Goal: Task Accomplishment & Management: Complete application form

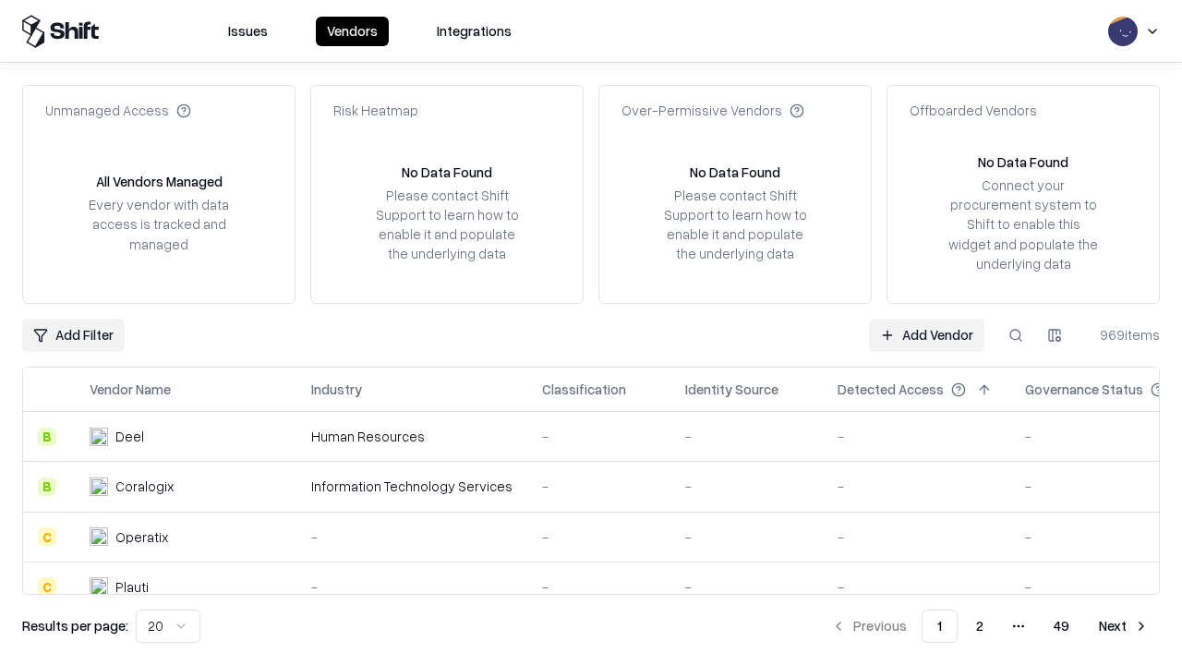
click at [926, 334] on link "Add Vendor" at bounding box center [926, 335] width 115 height 33
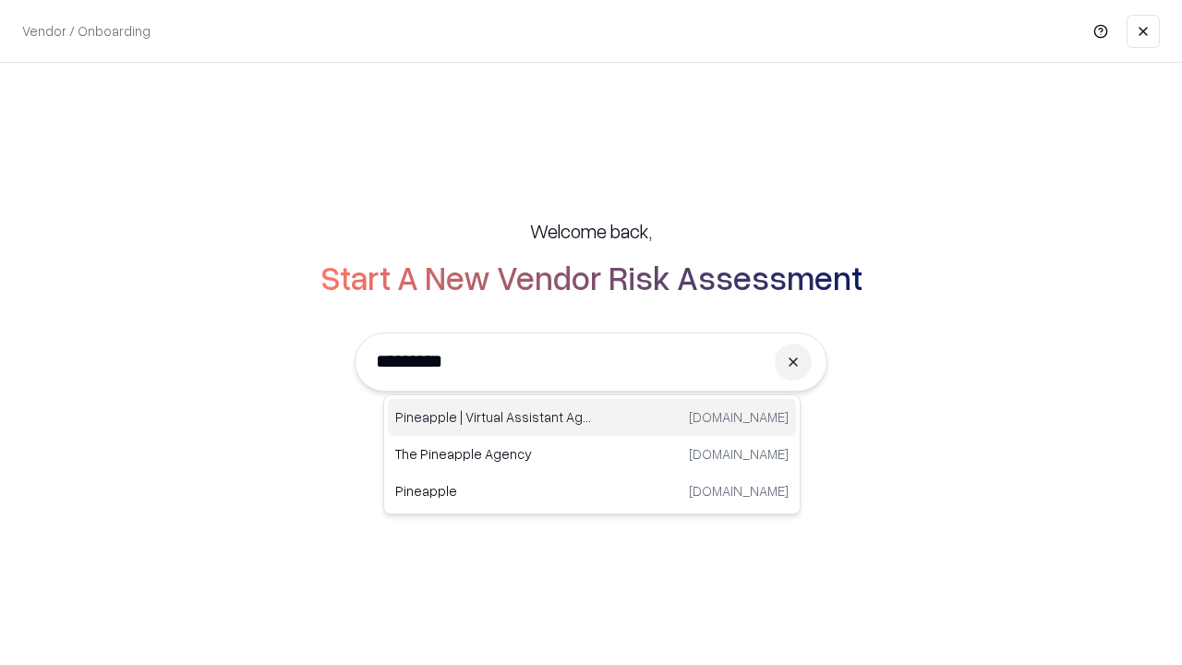
click at [592, 417] on div "Pineapple | Virtual Assistant Agency [DOMAIN_NAME]" at bounding box center [592, 417] width 408 height 37
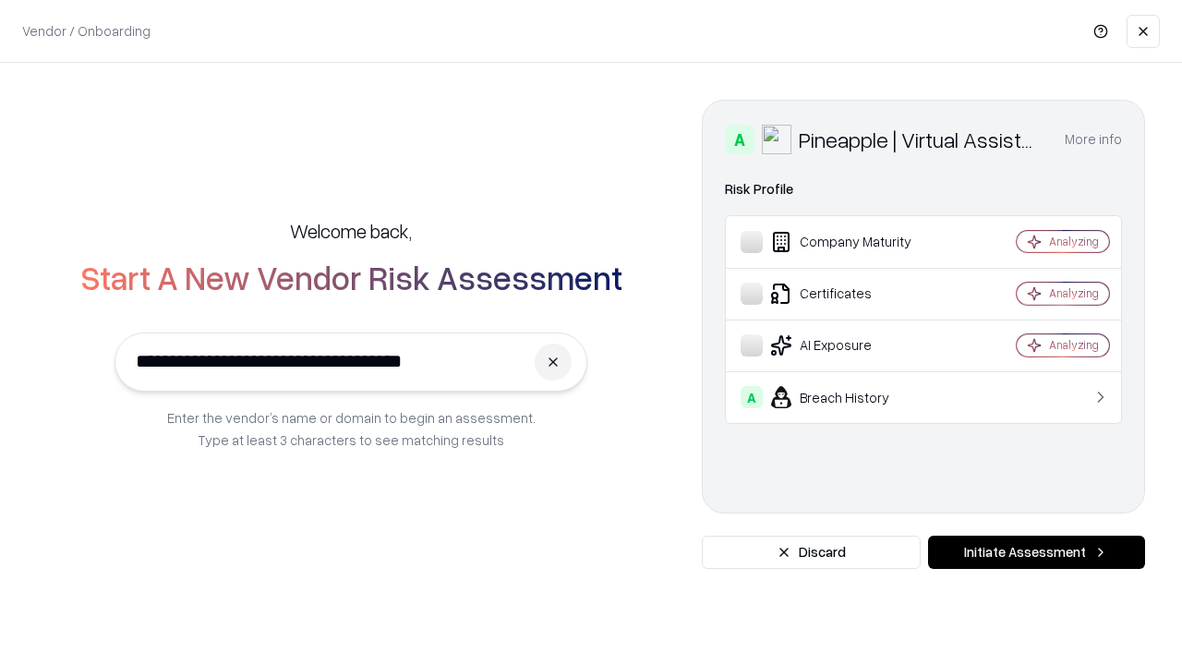
type input "**********"
click at [1036, 552] on button "Initiate Assessment" at bounding box center [1036, 552] width 217 height 33
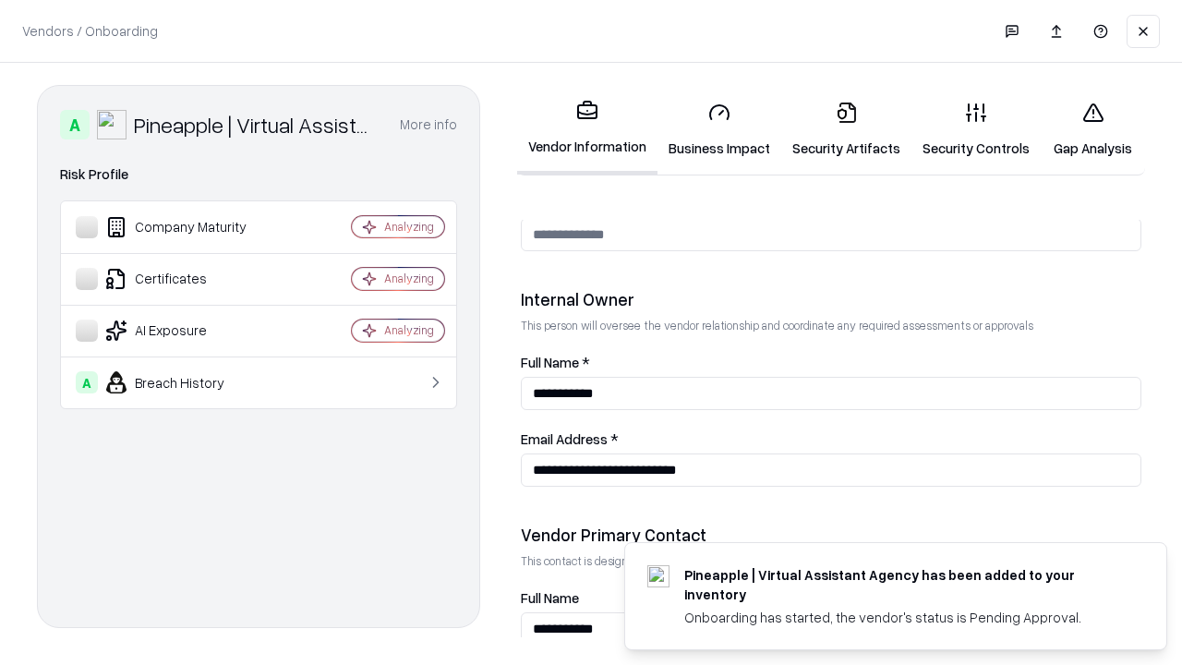
scroll to position [957, 0]
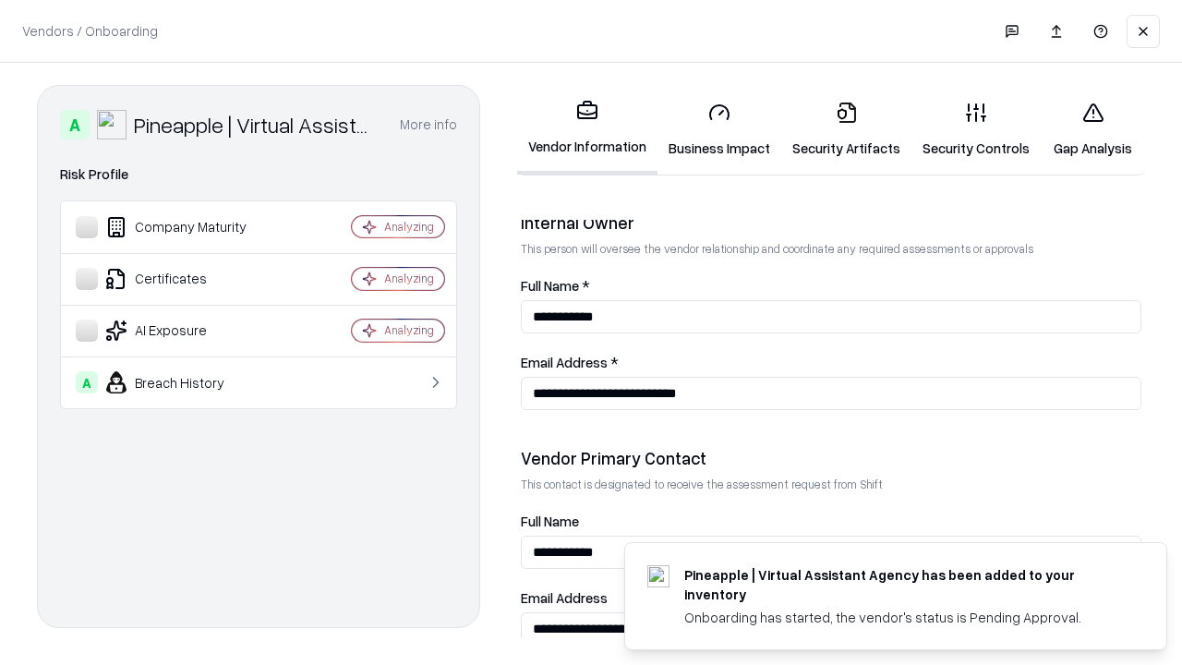
click at [719, 129] on link "Business Impact" at bounding box center [719, 130] width 124 height 86
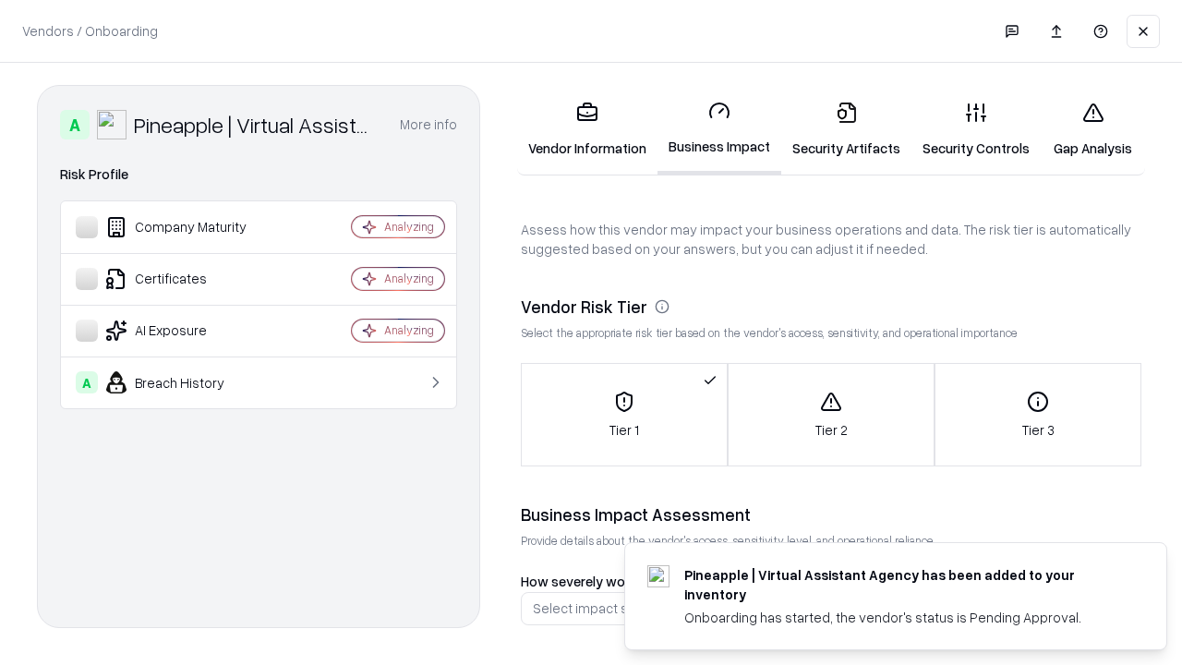
click at [1092, 129] on link "Gap Analysis" at bounding box center [1093, 130] width 104 height 86
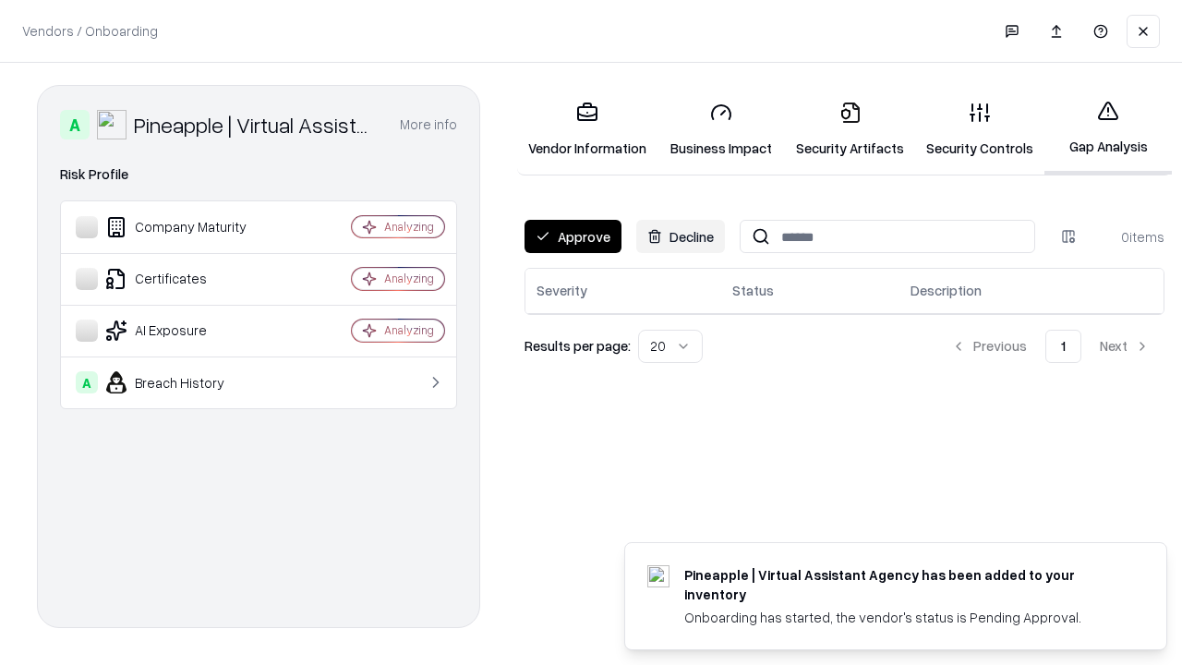
click at [573, 236] on button "Approve" at bounding box center [573, 236] width 97 height 33
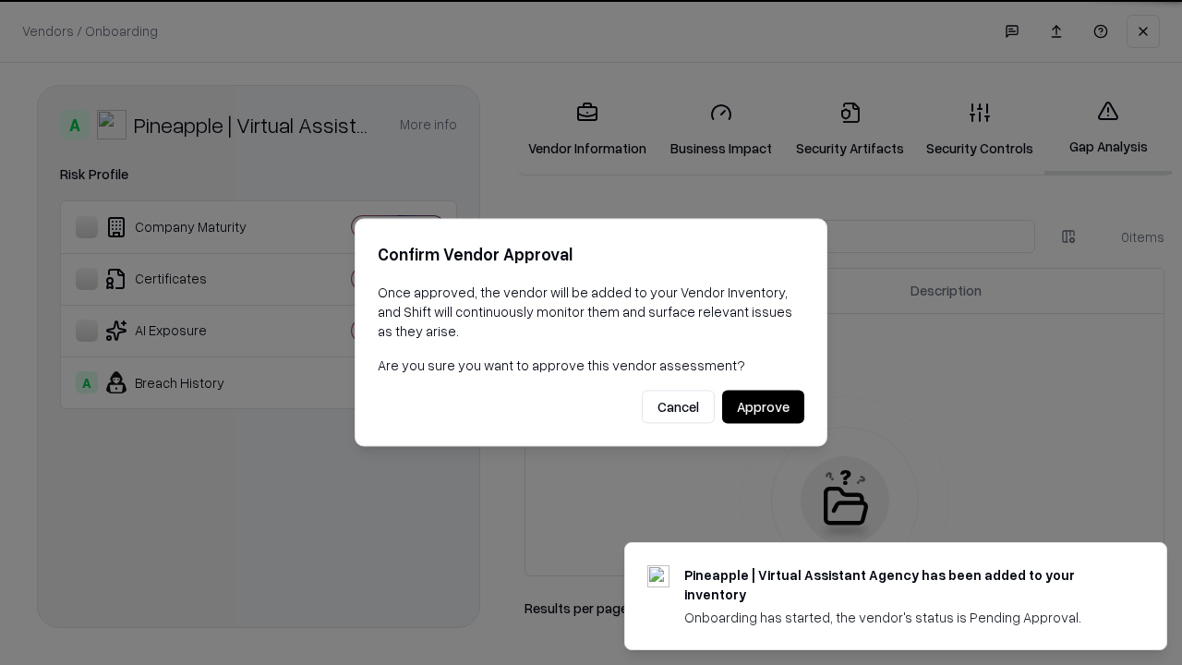
click at [763, 406] on button "Approve" at bounding box center [763, 407] width 82 height 33
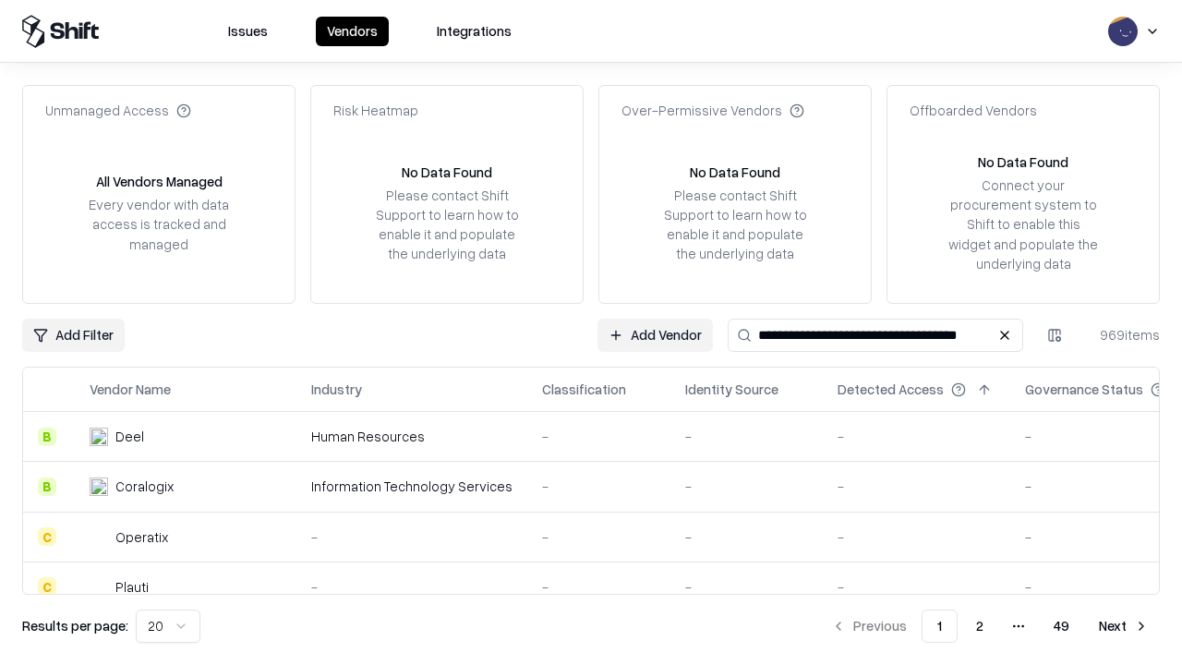
type input "**********"
click at [926, 334] on link "Add Vendor" at bounding box center [926, 335] width 115 height 33
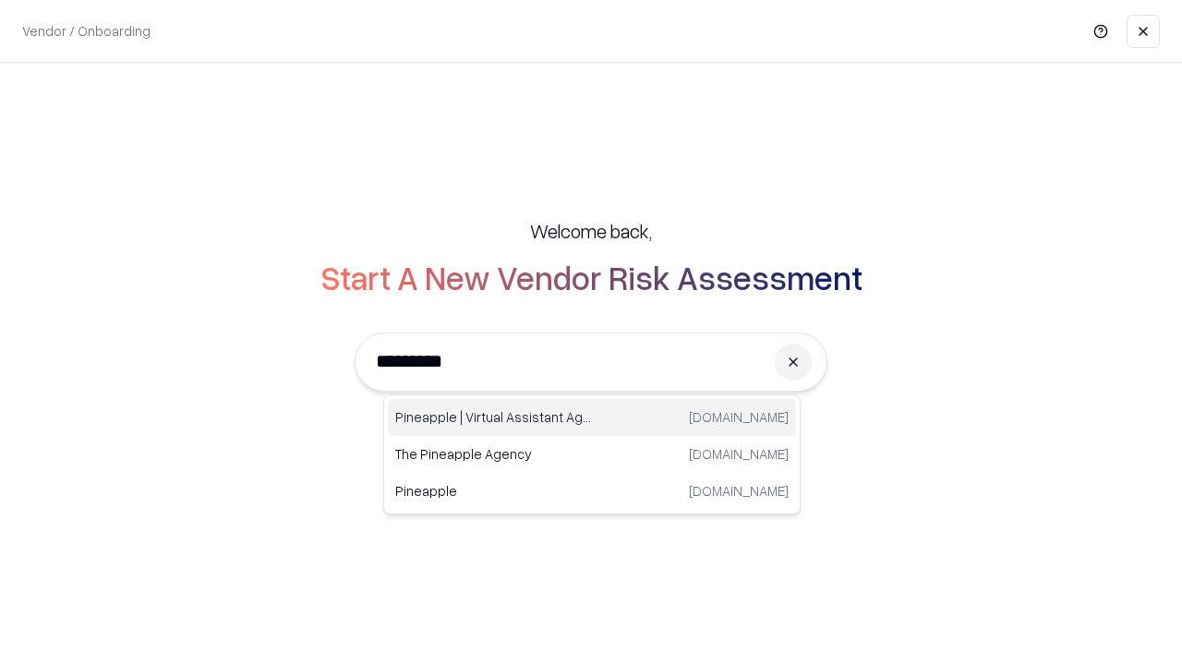
click at [592, 417] on div "Pineapple | Virtual Assistant Agency [DOMAIN_NAME]" at bounding box center [592, 417] width 408 height 37
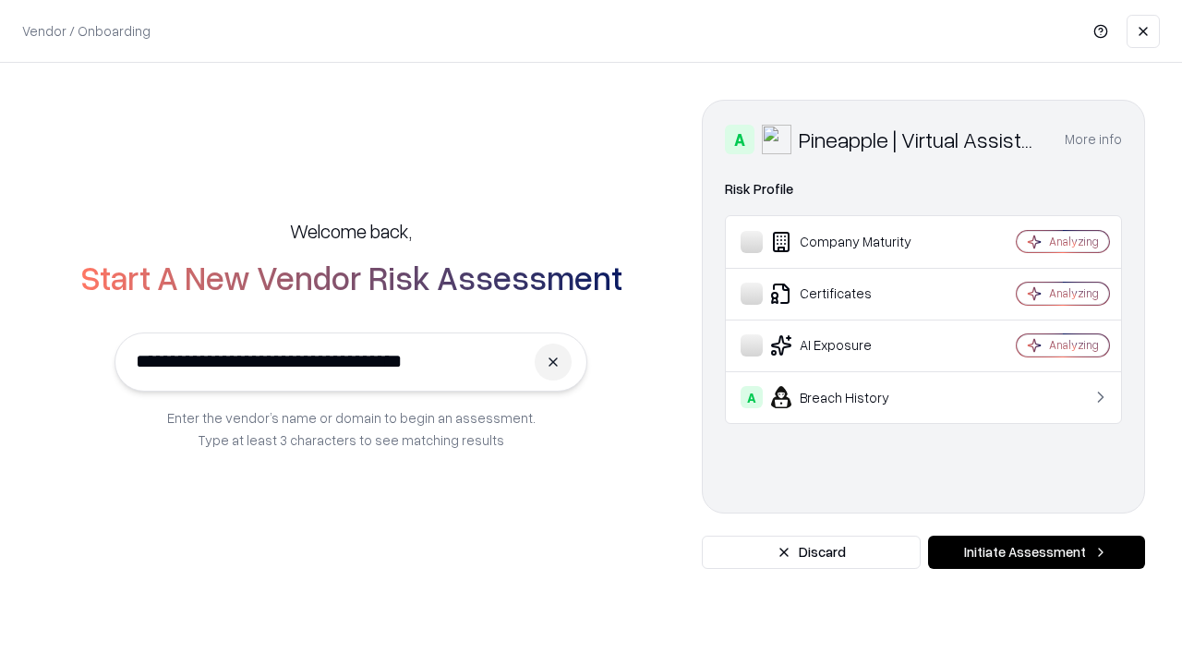
type input "**********"
click at [1036, 552] on button "Initiate Assessment" at bounding box center [1036, 552] width 217 height 33
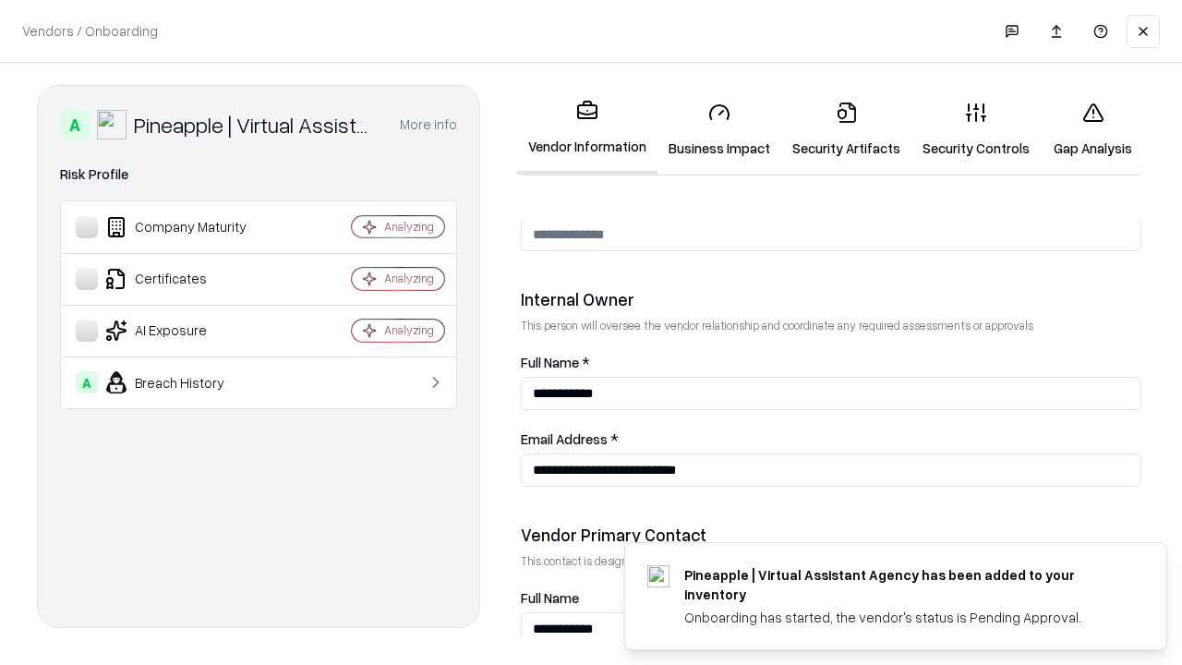
scroll to position [957, 0]
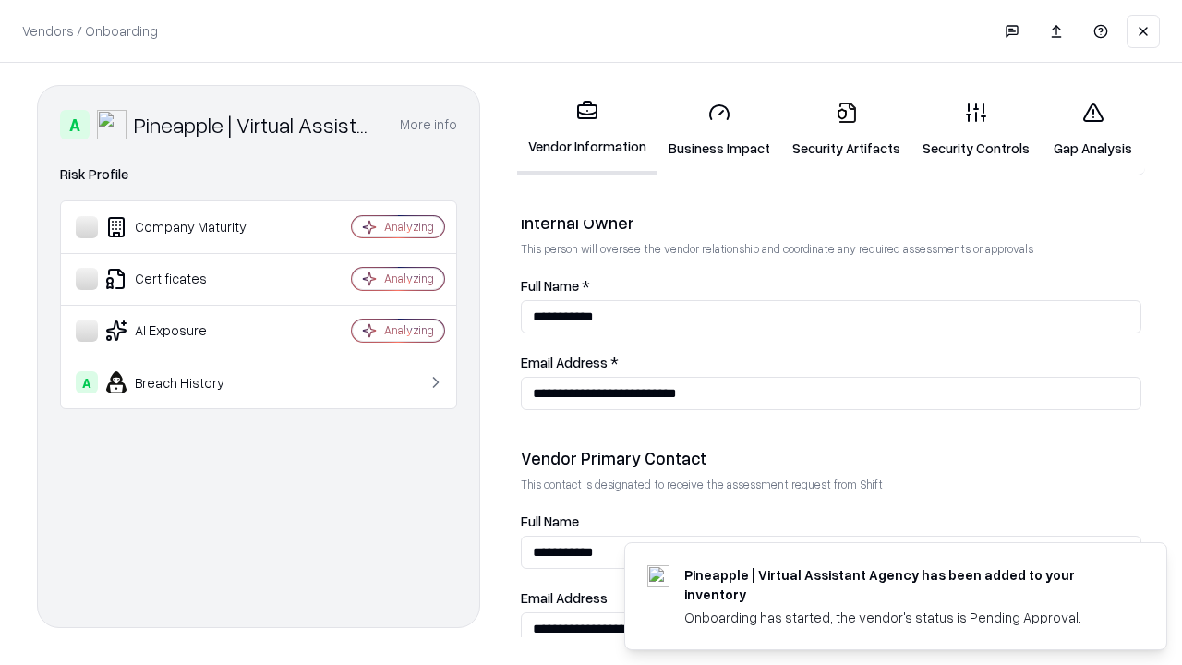
click at [1092, 129] on link "Gap Analysis" at bounding box center [1093, 130] width 104 height 86
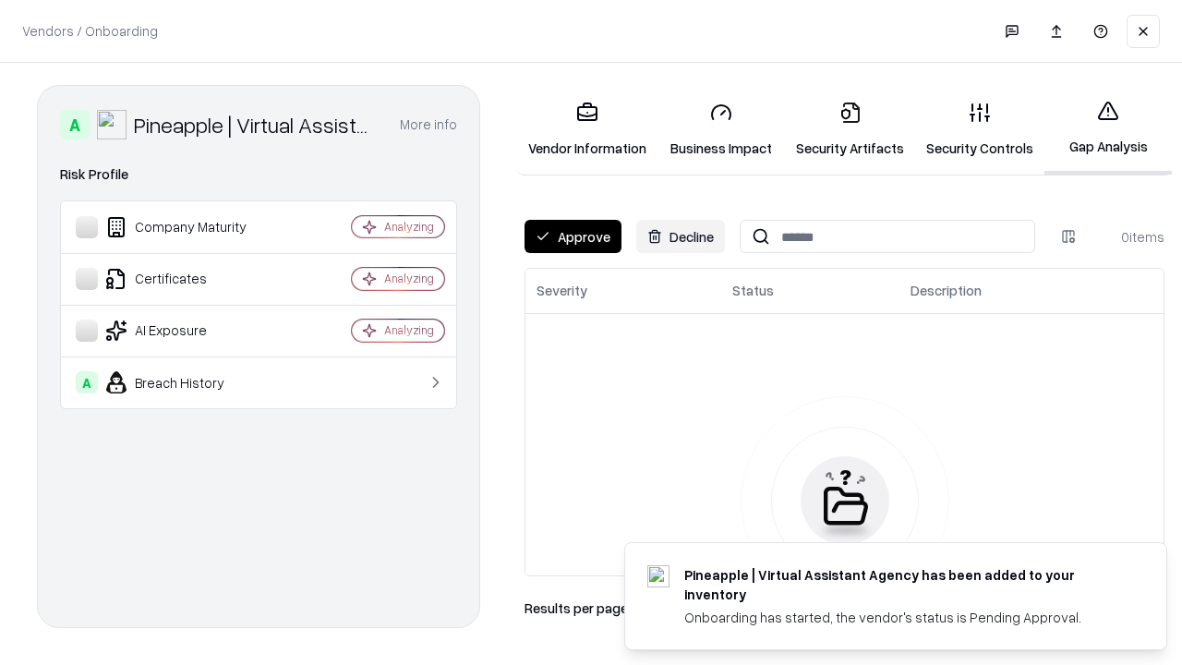
click at [573, 236] on button "Approve" at bounding box center [573, 236] width 97 height 33
